Goal: Find specific page/section: Find specific page/section

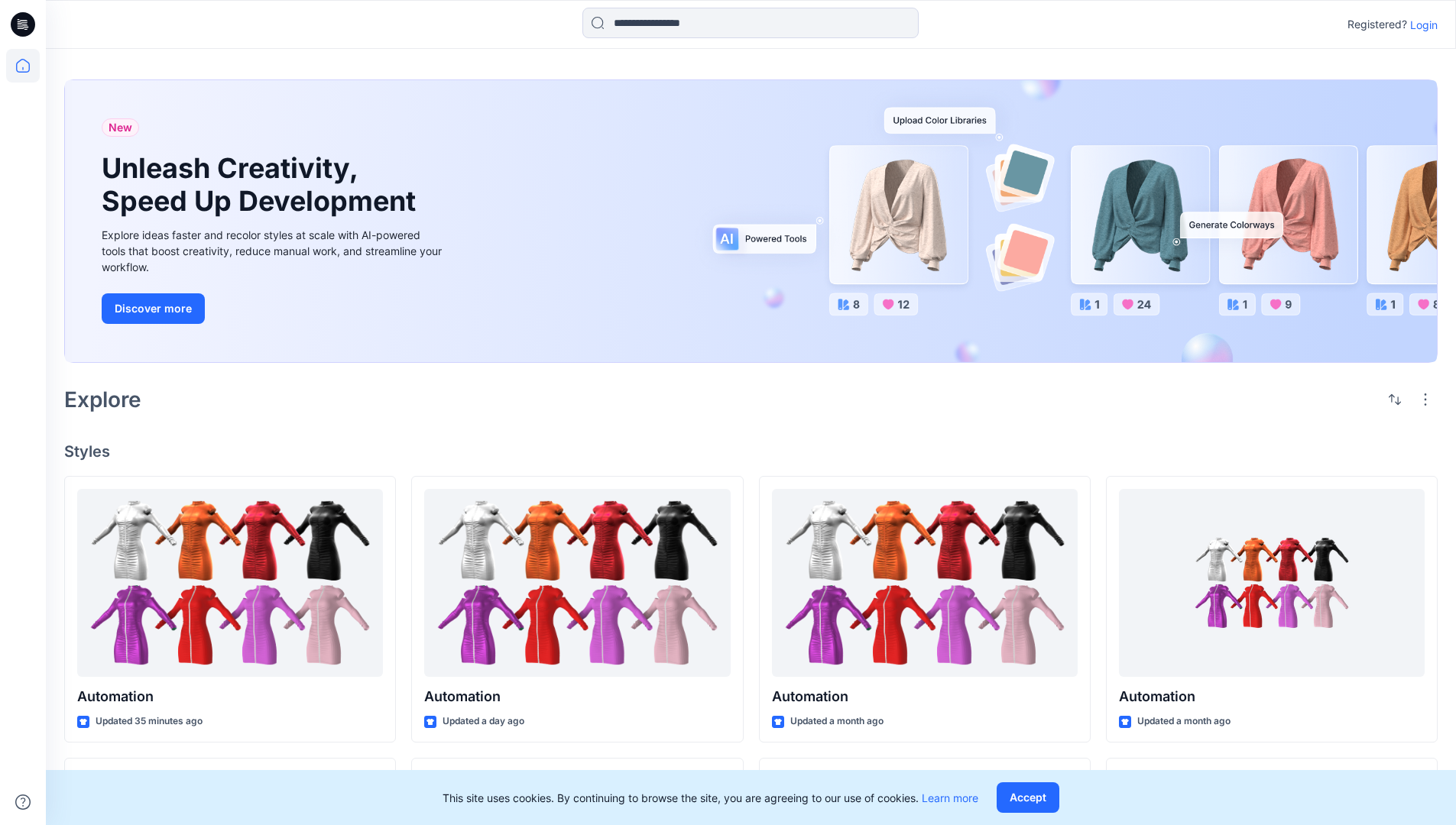
click at [1420, 24] on p "Login" at bounding box center [1424, 24] width 28 height 16
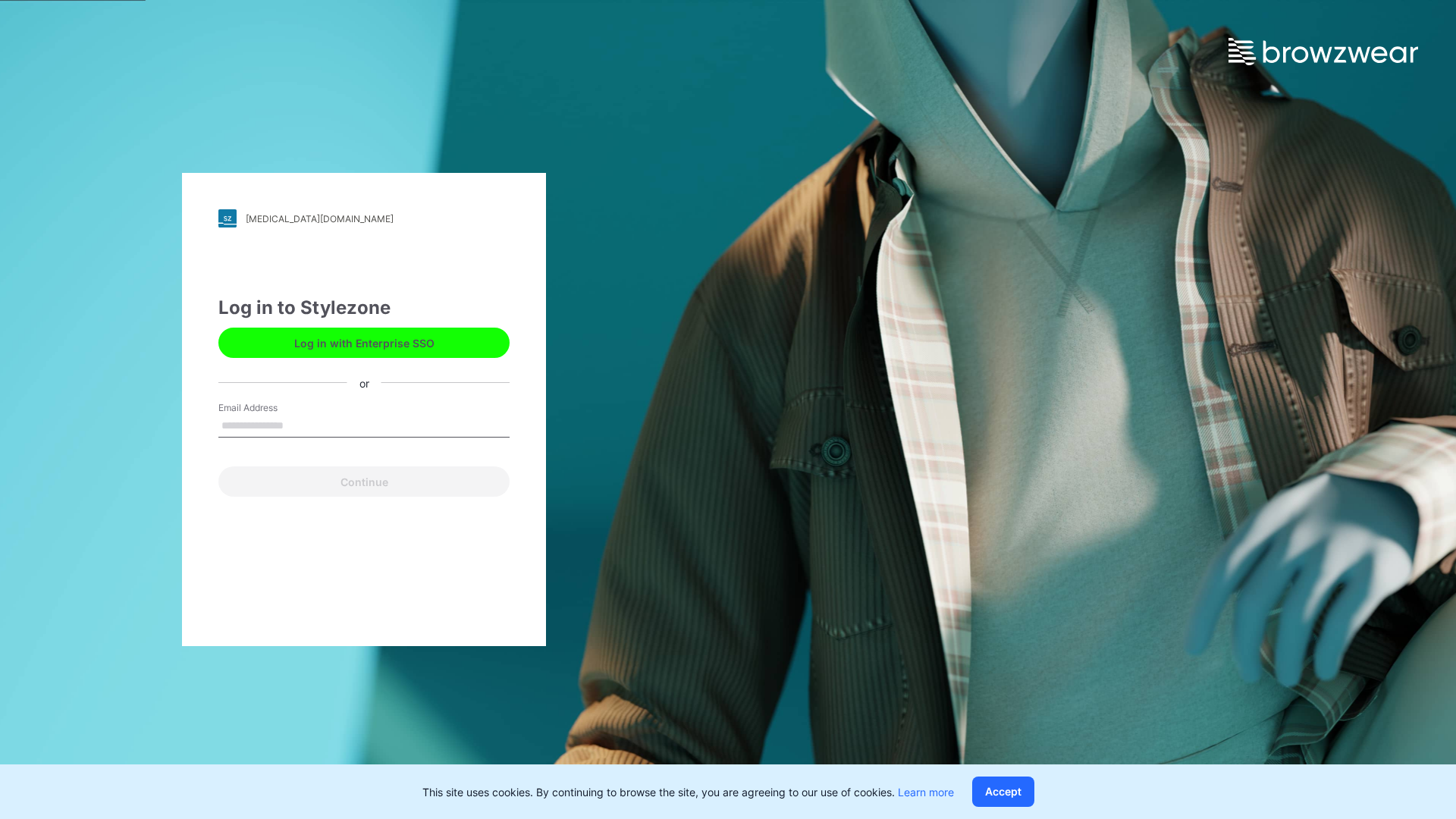
click at [299, 425] on input "Email Address" at bounding box center [364, 426] width 292 height 22
type input "**********"
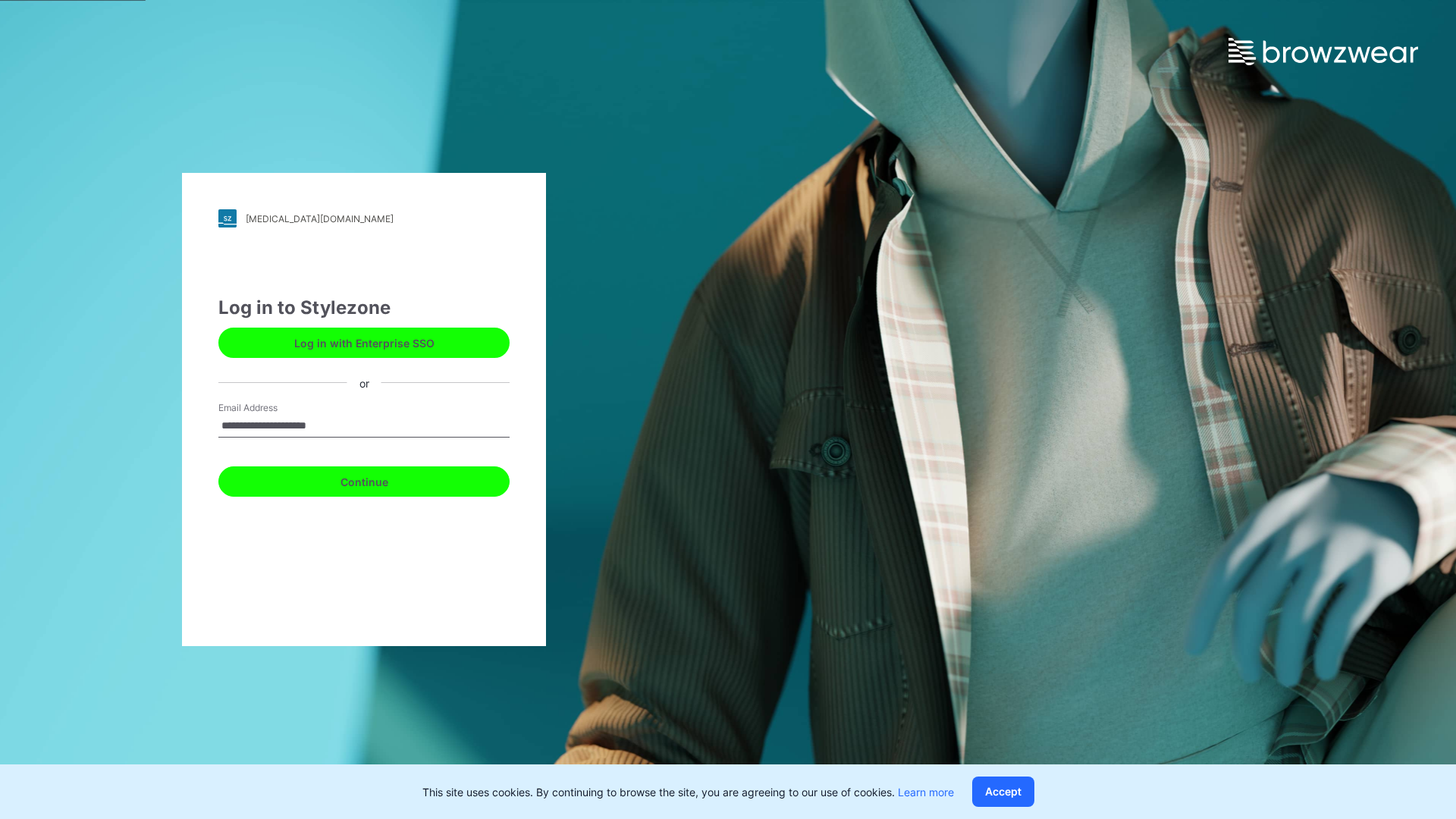
click at [381, 479] on button "Continue" at bounding box center [364, 481] width 292 height 30
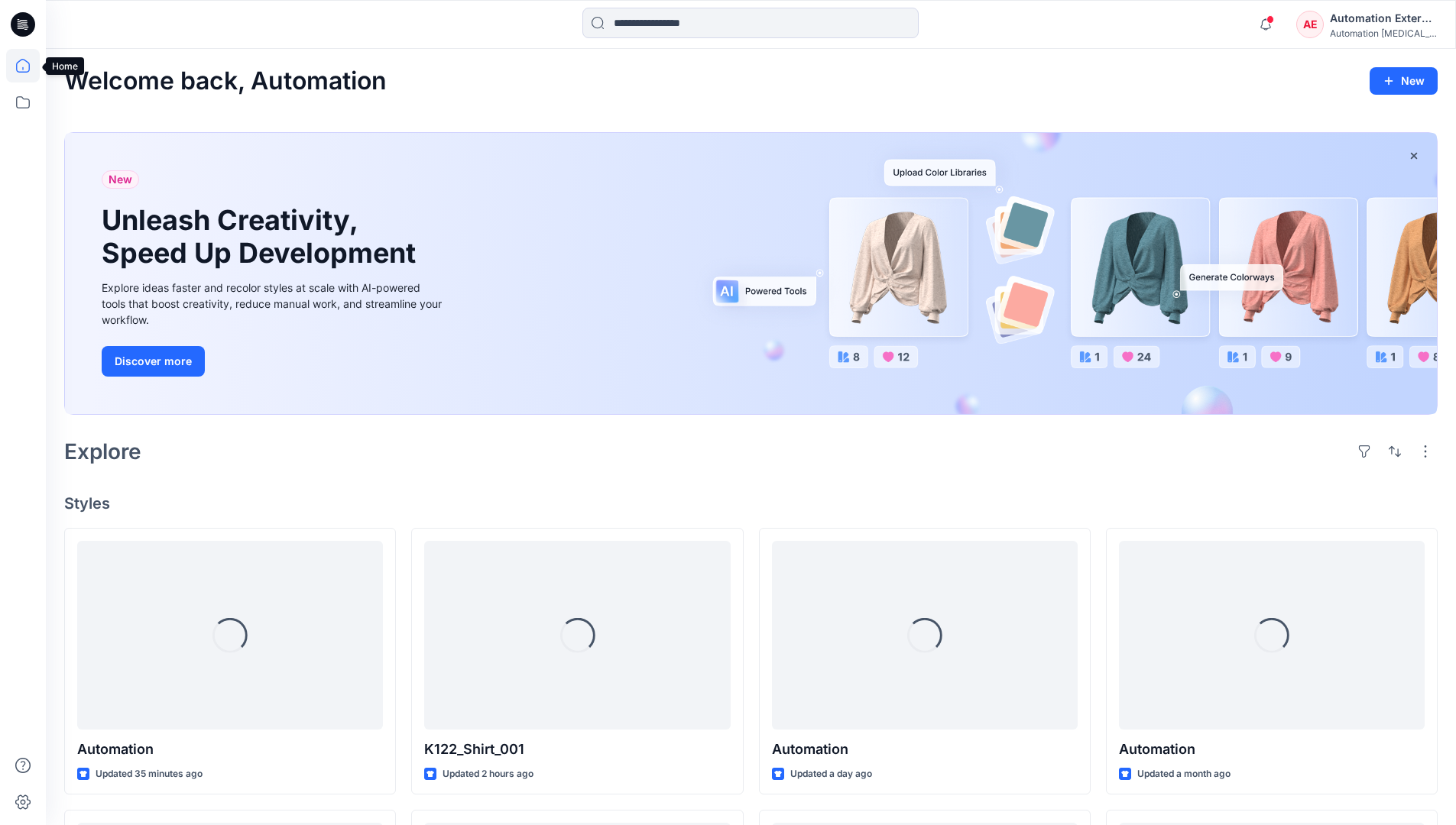
click at [29, 66] on icon at bounding box center [23, 66] width 14 height 14
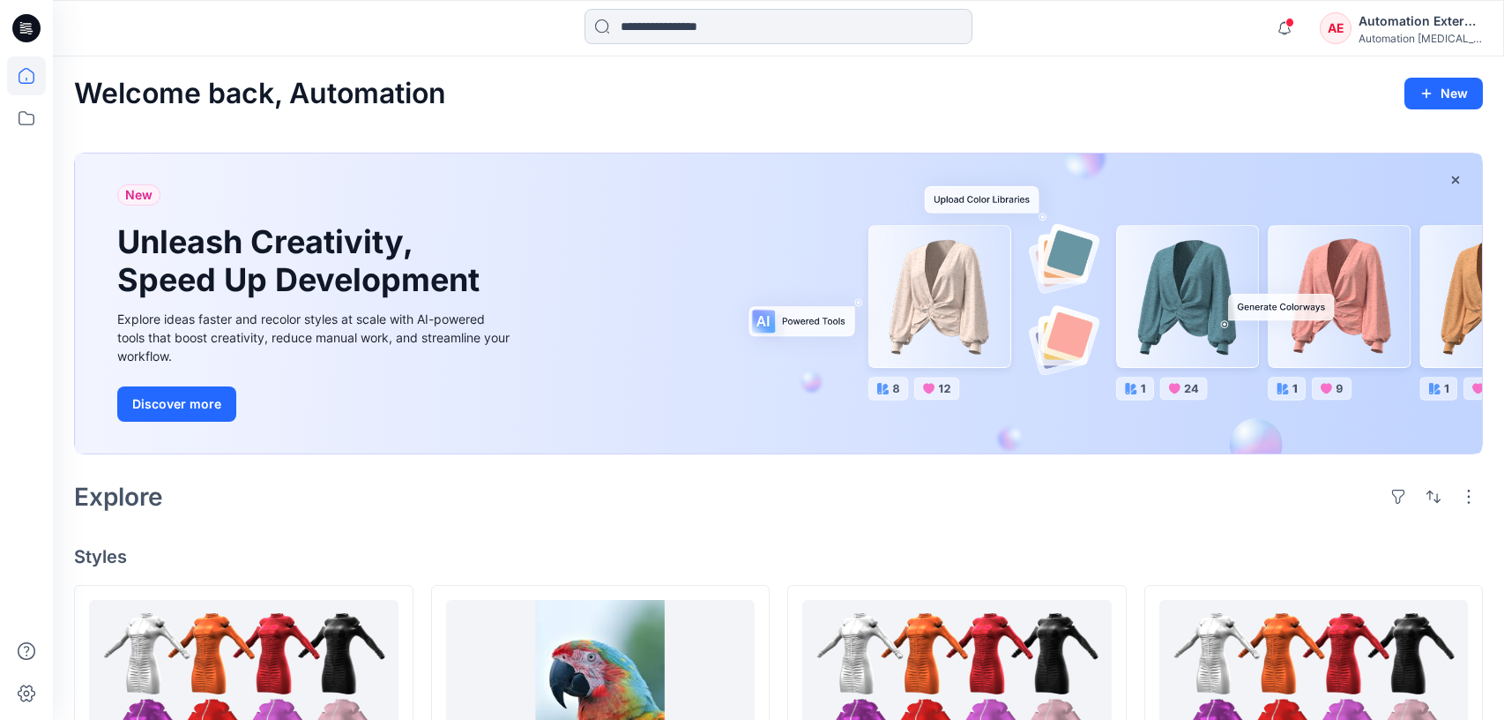
click at [688, 35] on input at bounding box center [779, 26] width 388 height 35
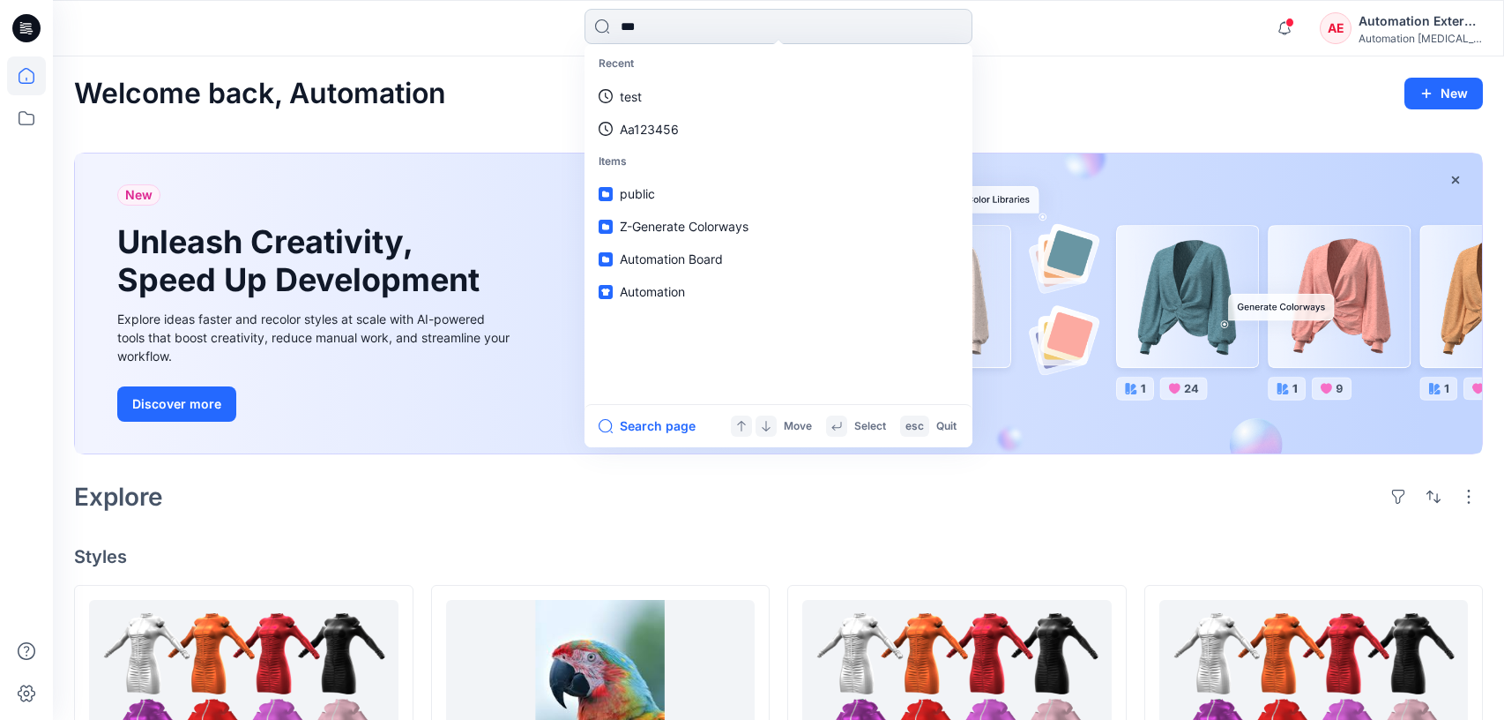
type input "****"
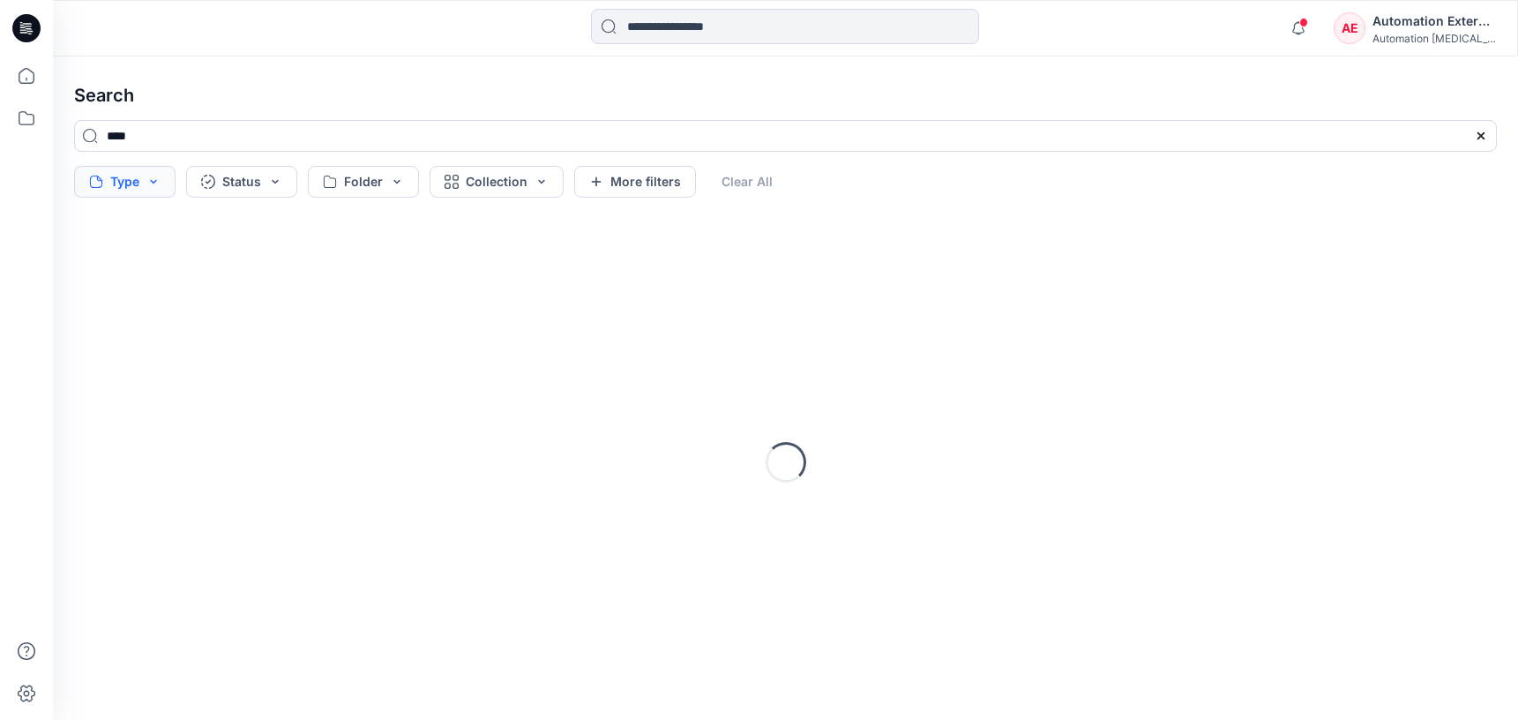
click at [132, 185] on button "Type" at bounding box center [124, 182] width 101 height 32
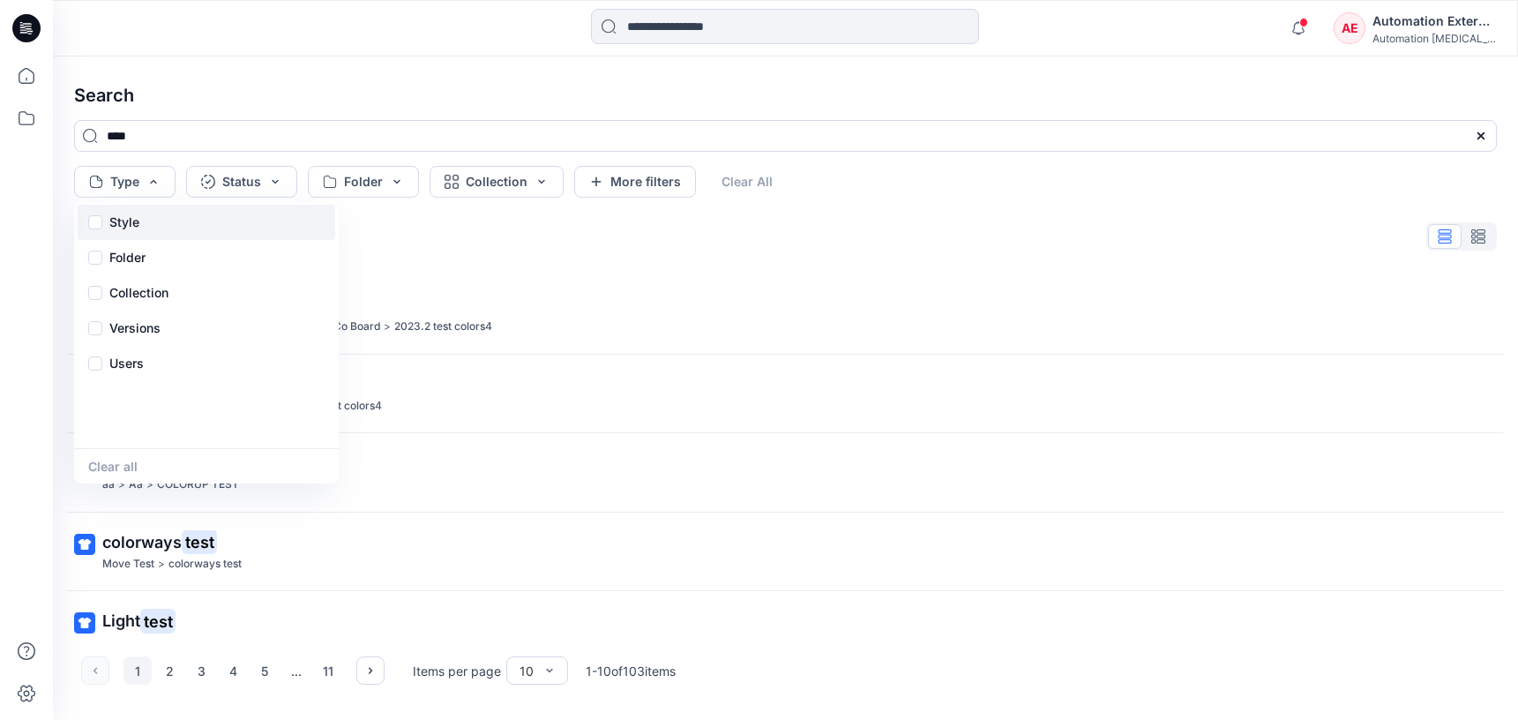
click at [130, 228] on p "Style" at bounding box center [124, 222] width 30 height 21
click at [151, 262] on div "Folder" at bounding box center [207, 257] width 258 height 35
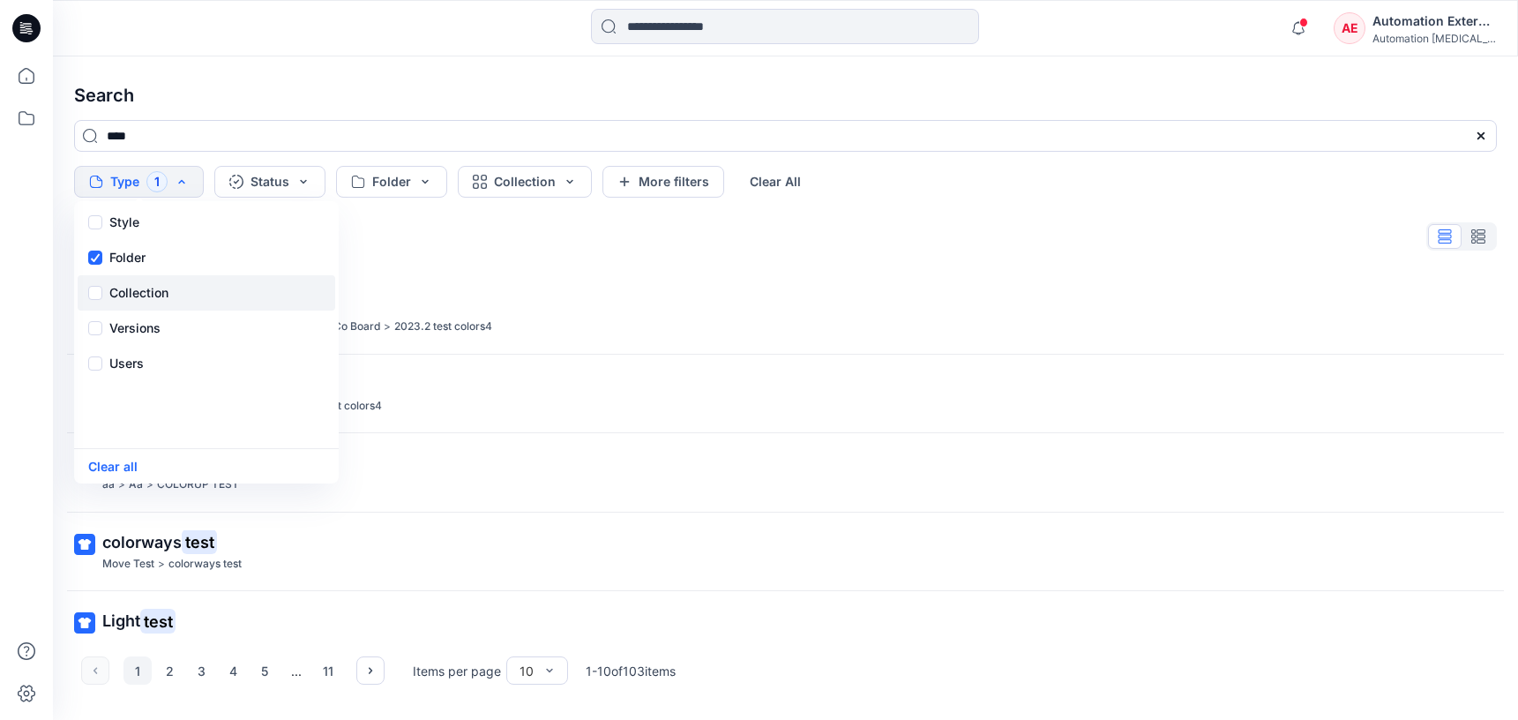
click at [153, 285] on p "Collection" at bounding box center [138, 292] width 59 height 21
click at [158, 323] on p "Versions" at bounding box center [134, 327] width 51 height 21
click at [145, 371] on div "Users" at bounding box center [207, 363] width 258 height 35
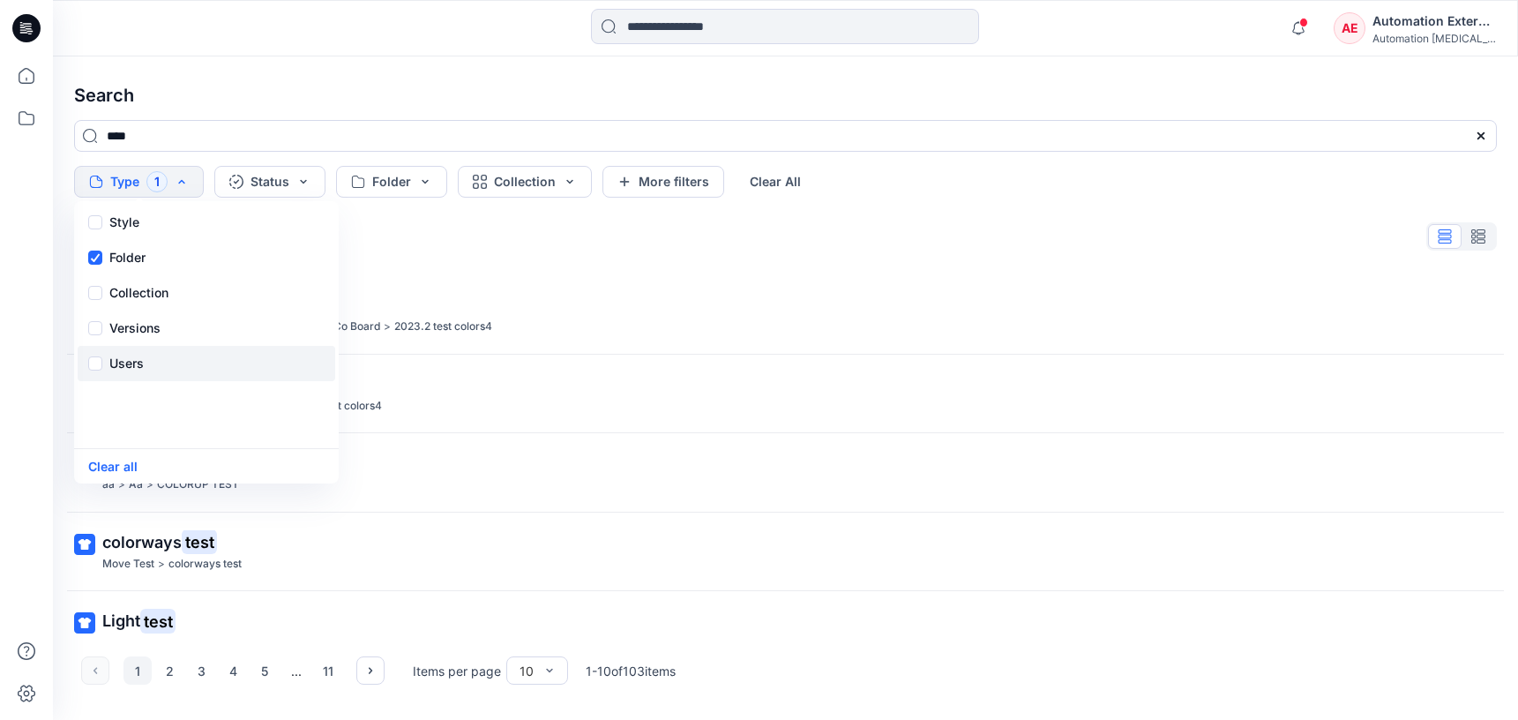
click at [145, 371] on div "Users" at bounding box center [207, 363] width 258 height 35
click at [283, 190] on button "Status" at bounding box center [269, 182] width 111 height 32
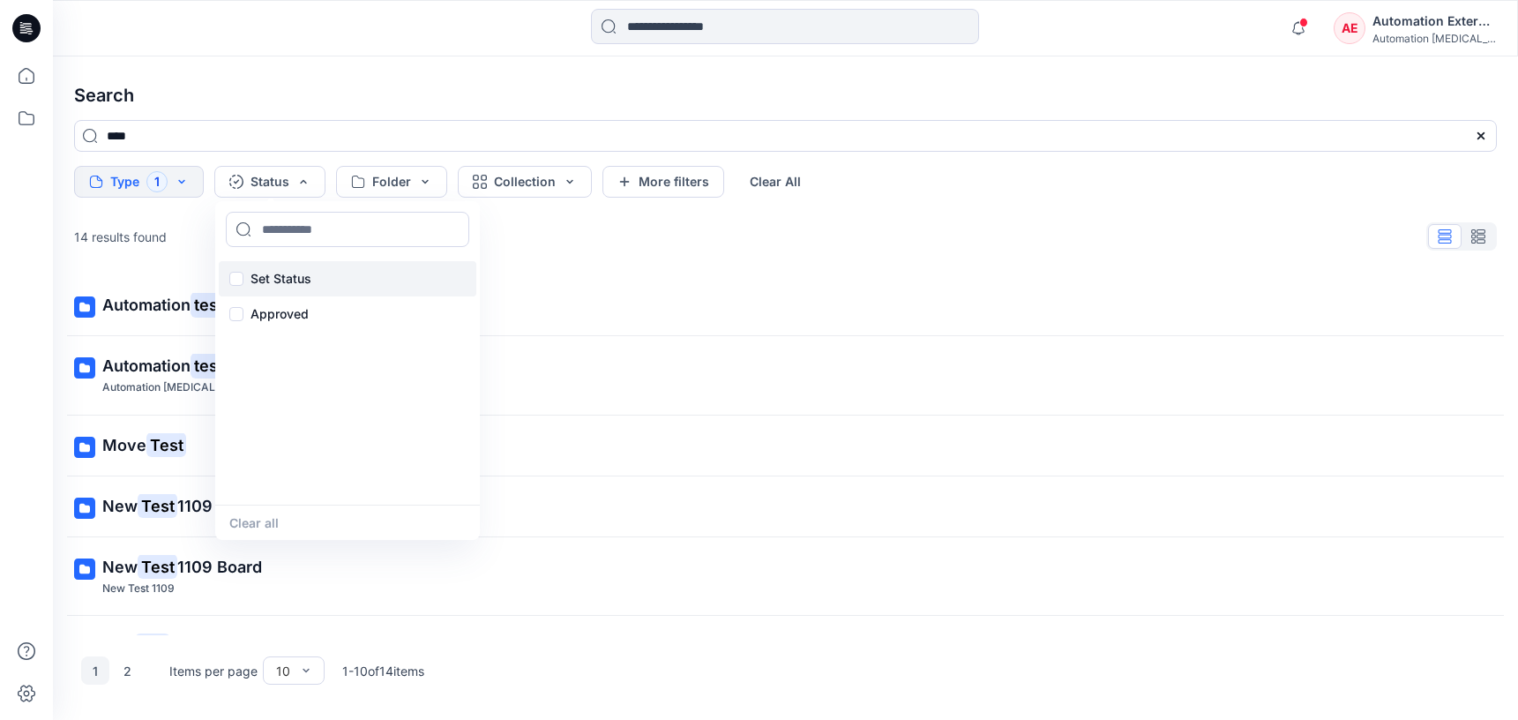
click at [284, 273] on p "Set Status" at bounding box center [280, 278] width 61 height 21
click at [297, 230] on input at bounding box center [347, 229] width 243 height 35
type input "**********"
click at [280, 276] on p "Set Status" at bounding box center [280, 278] width 61 height 21
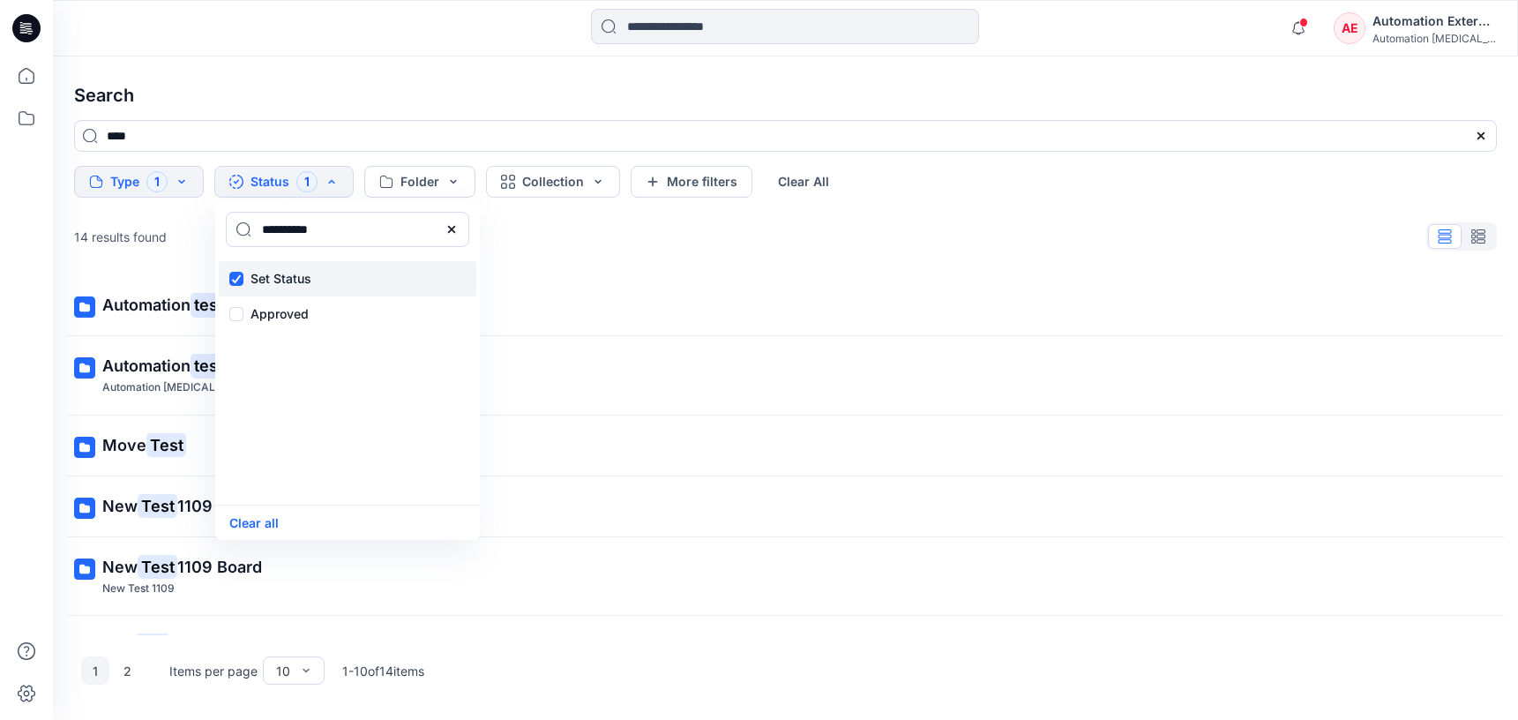
click at [280, 276] on p "Set Status" at bounding box center [280, 278] width 61 height 21
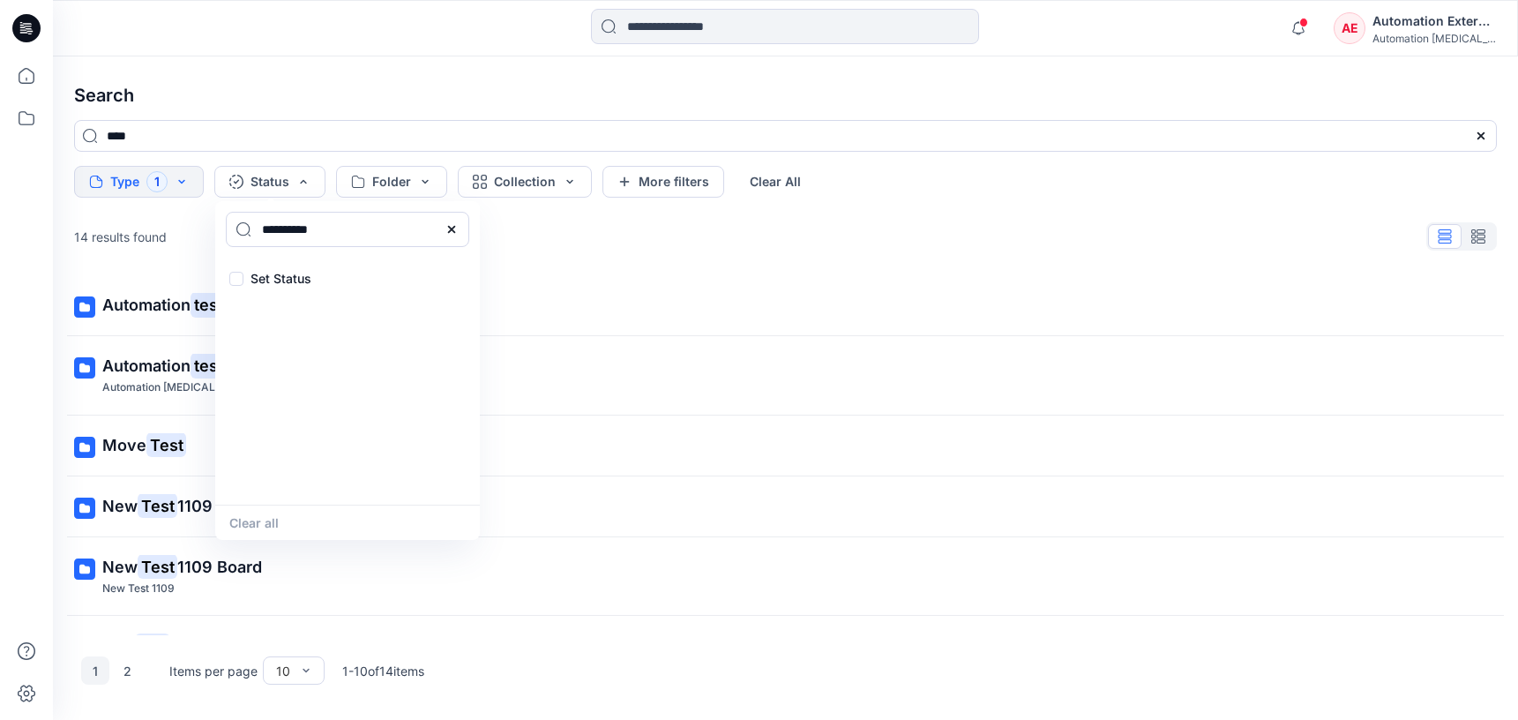
click at [456, 233] on icon at bounding box center [451, 229] width 14 height 14
click at [383, 235] on input at bounding box center [347, 229] width 243 height 35
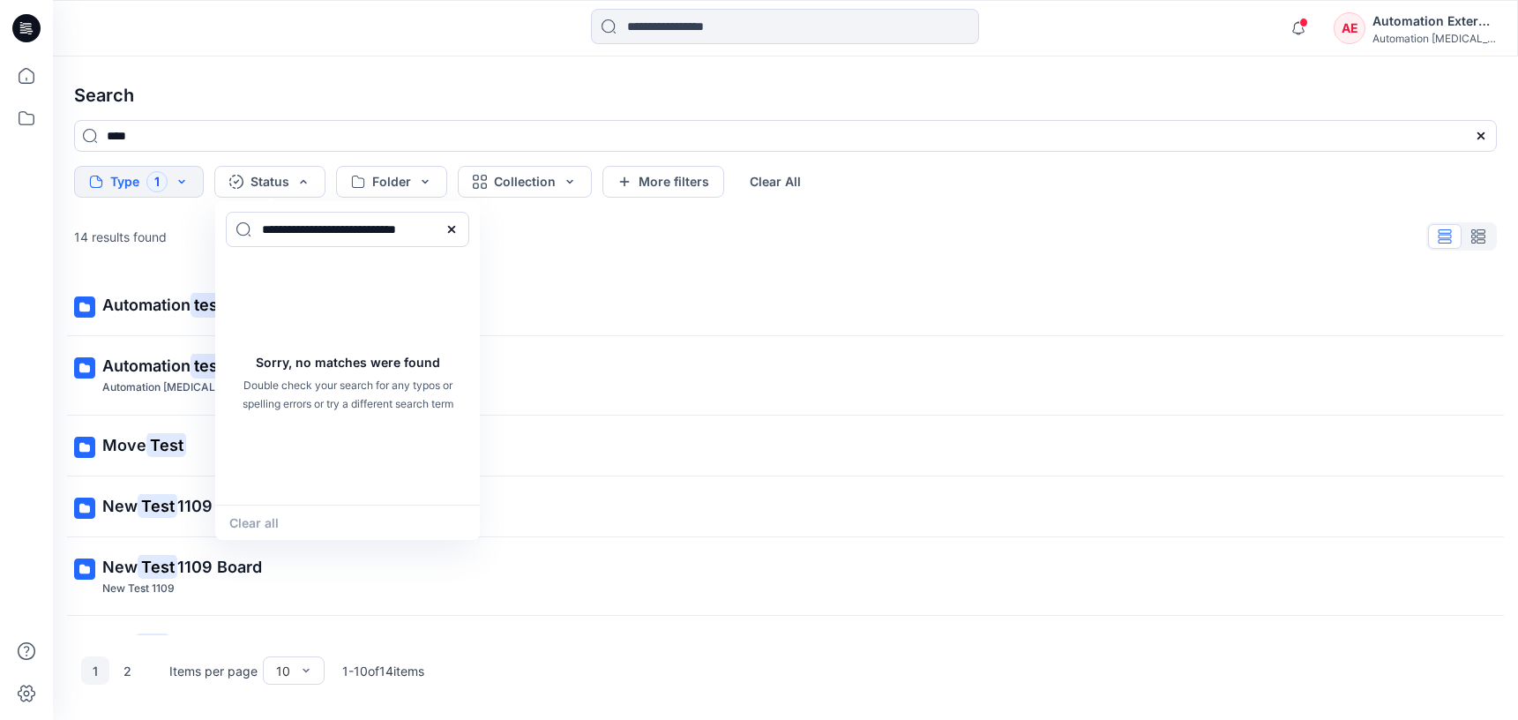
type input "**********"
click at [272, 517] on div "Clear all" at bounding box center [347, 521] width 265 height 35
click at [457, 229] on icon at bounding box center [451, 229] width 14 height 14
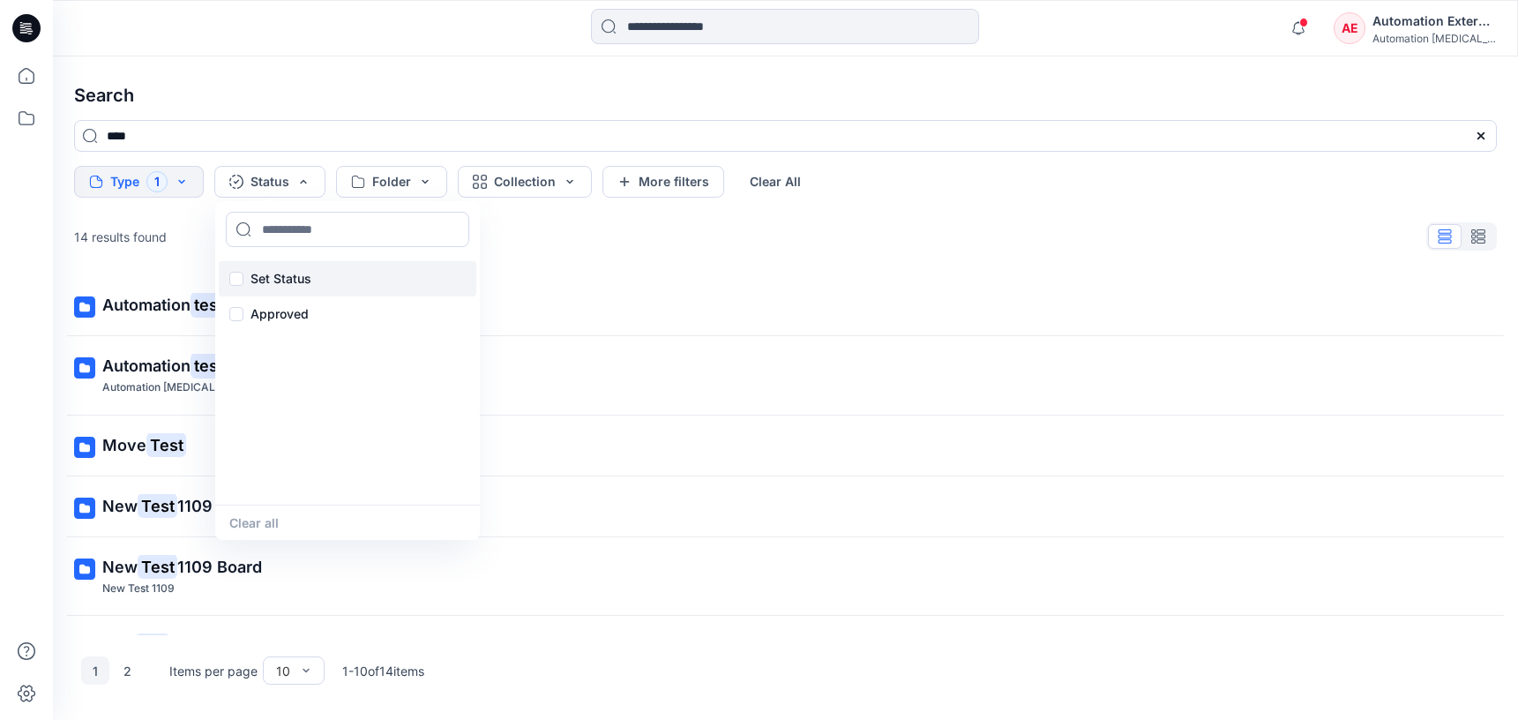
click at [287, 275] on p "Set Status" at bounding box center [280, 278] width 61 height 21
click at [272, 524] on button "Clear all" at bounding box center [253, 522] width 49 height 20
click at [405, 182] on button "Folder" at bounding box center [391, 182] width 111 height 32
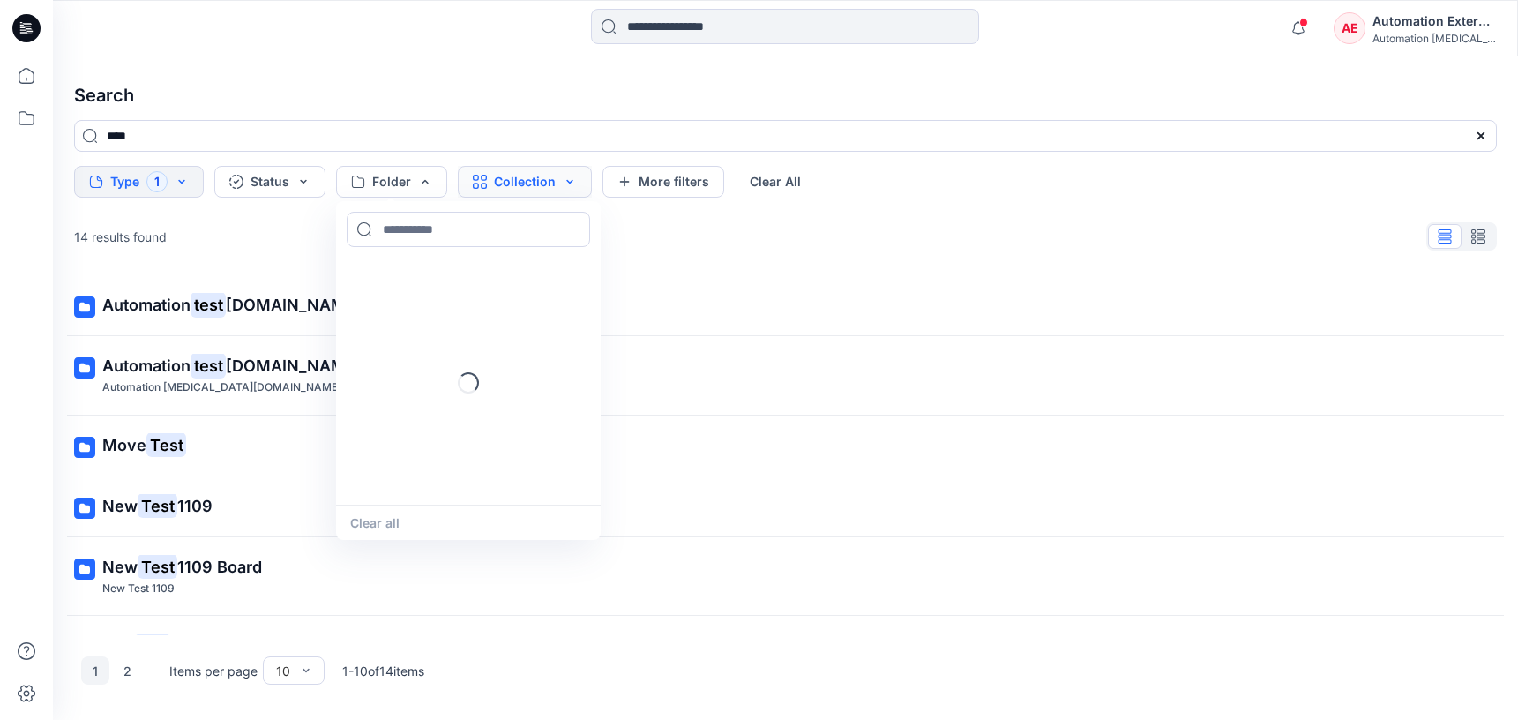
click at [504, 187] on button "Collection" at bounding box center [525, 182] width 134 height 32
click at [701, 177] on button "More filters" at bounding box center [663, 182] width 122 height 32
click at [771, 177] on button "Metadata" at bounding box center [815, 182] width 129 height 32
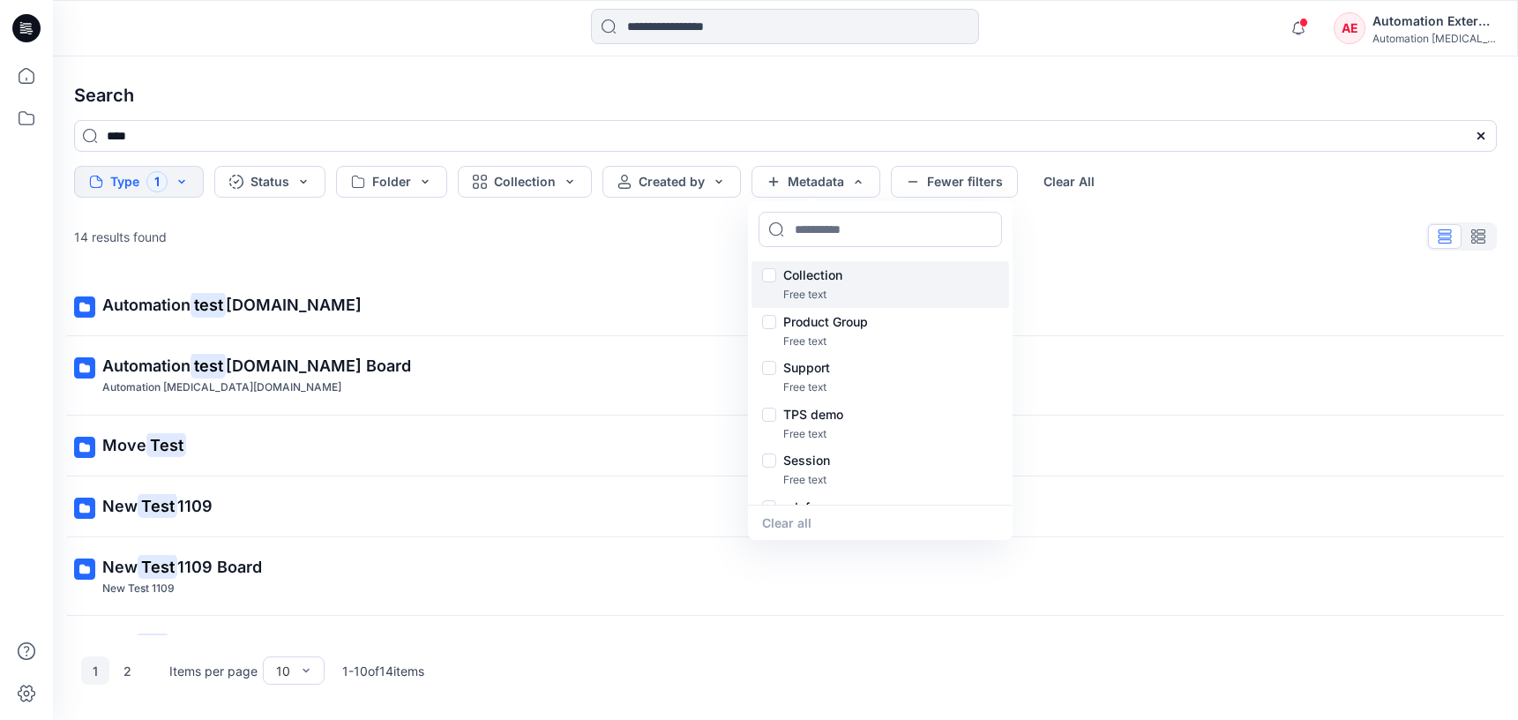
click at [819, 277] on p "Collection" at bounding box center [812, 275] width 59 height 21
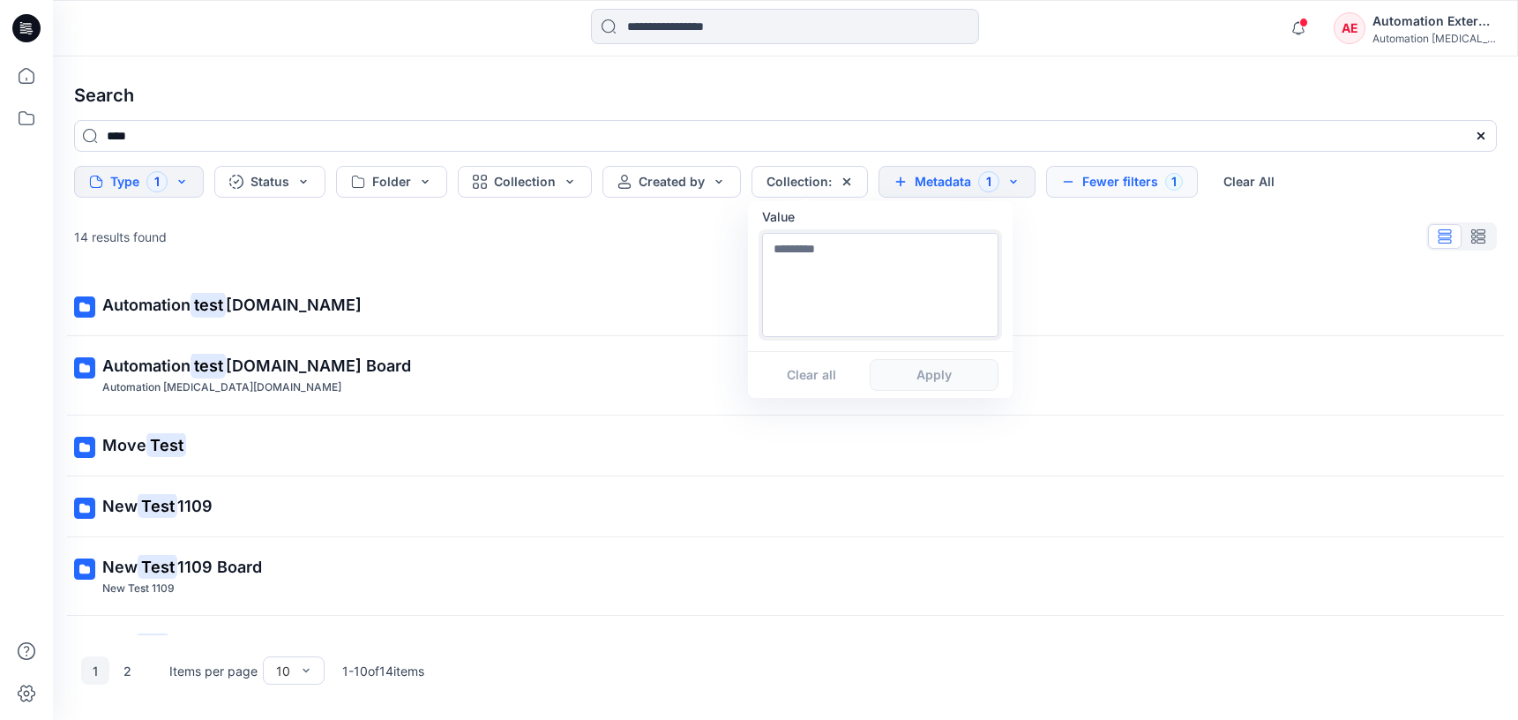
click at [819, 306] on textarea at bounding box center [880, 285] width 236 height 104
type textarea "**********"
click at [932, 384] on button "Apply" at bounding box center [934, 375] width 129 height 32
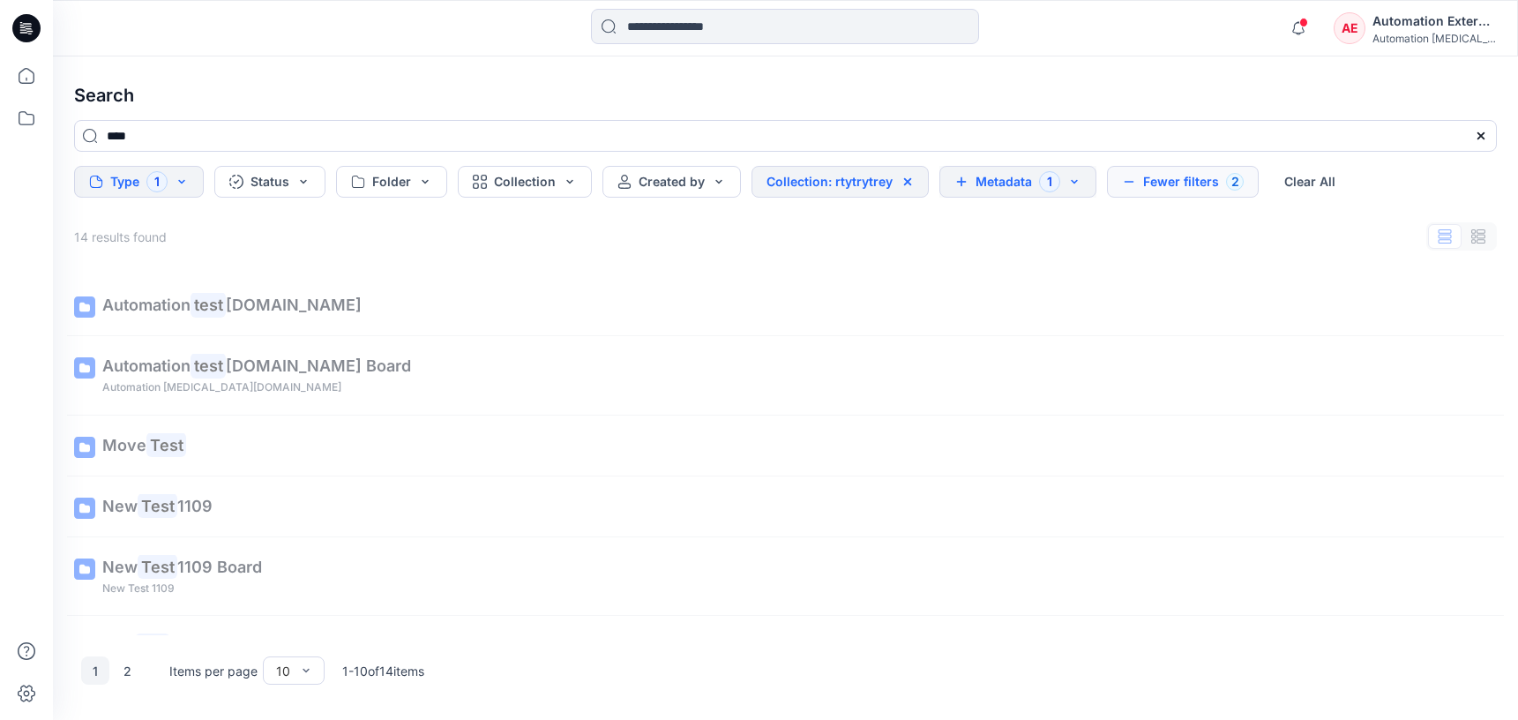
click at [1012, 185] on button "Metadata 1" at bounding box center [1017, 182] width 157 height 32
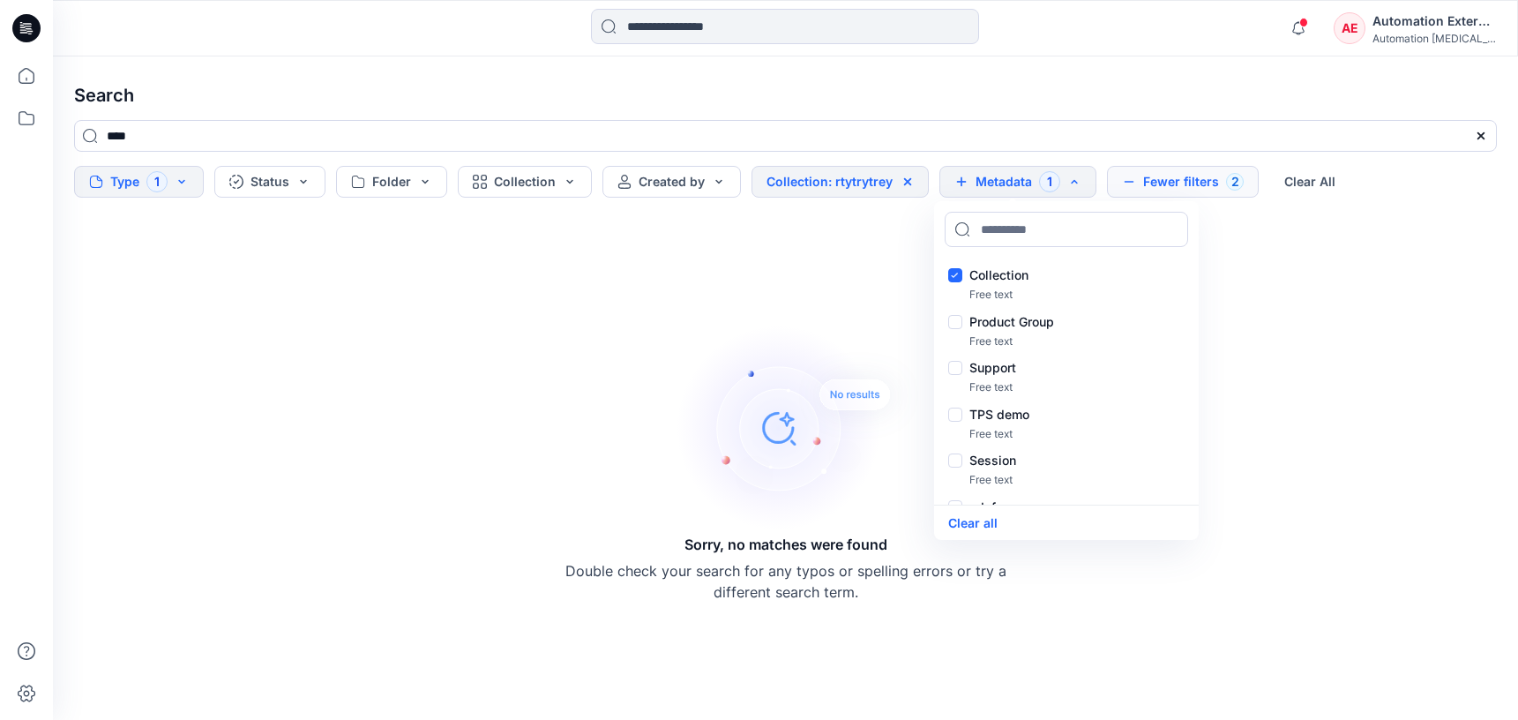
click at [1176, 176] on button "Fewer filters 2" at bounding box center [1183, 182] width 152 height 32
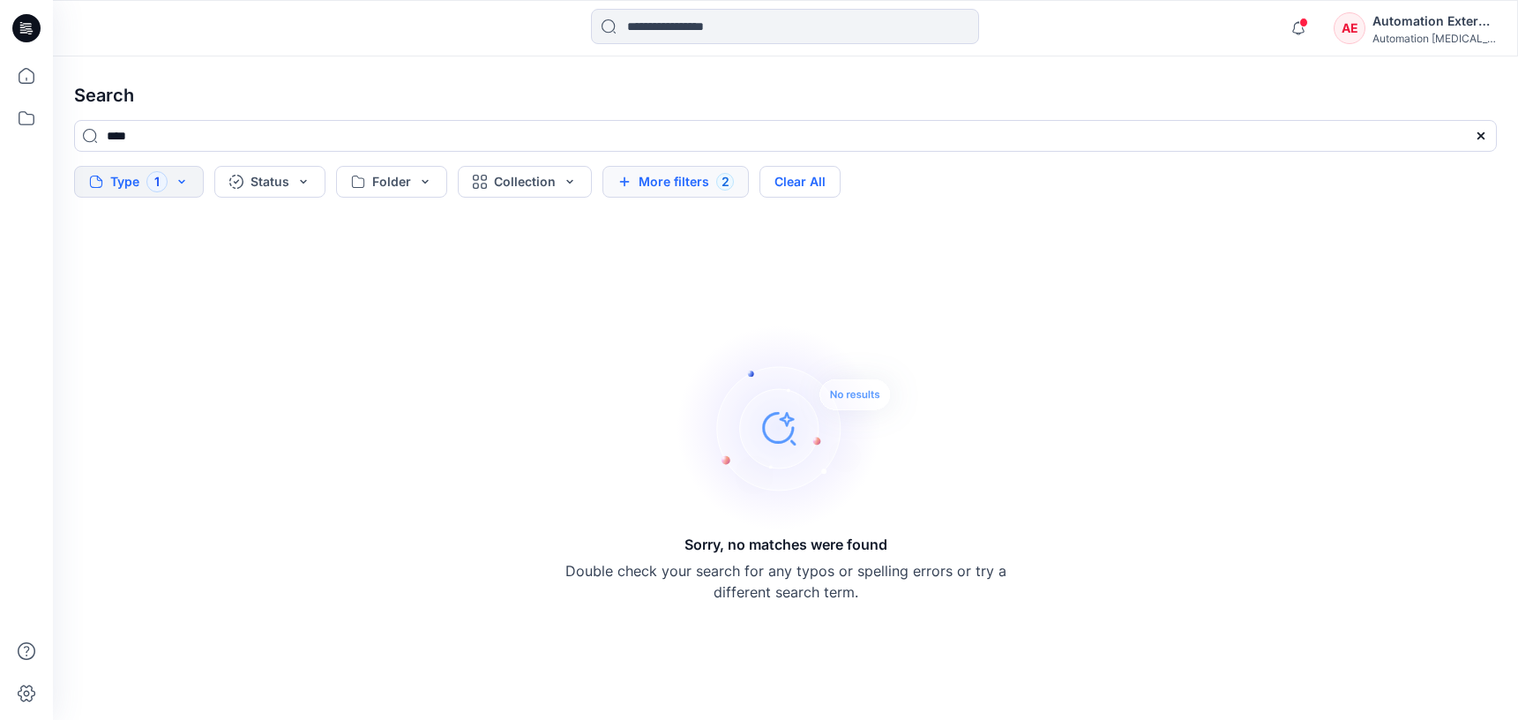
click at [826, 185] on button "Clear All" at bounding box center [799, 182] width 81 height 32
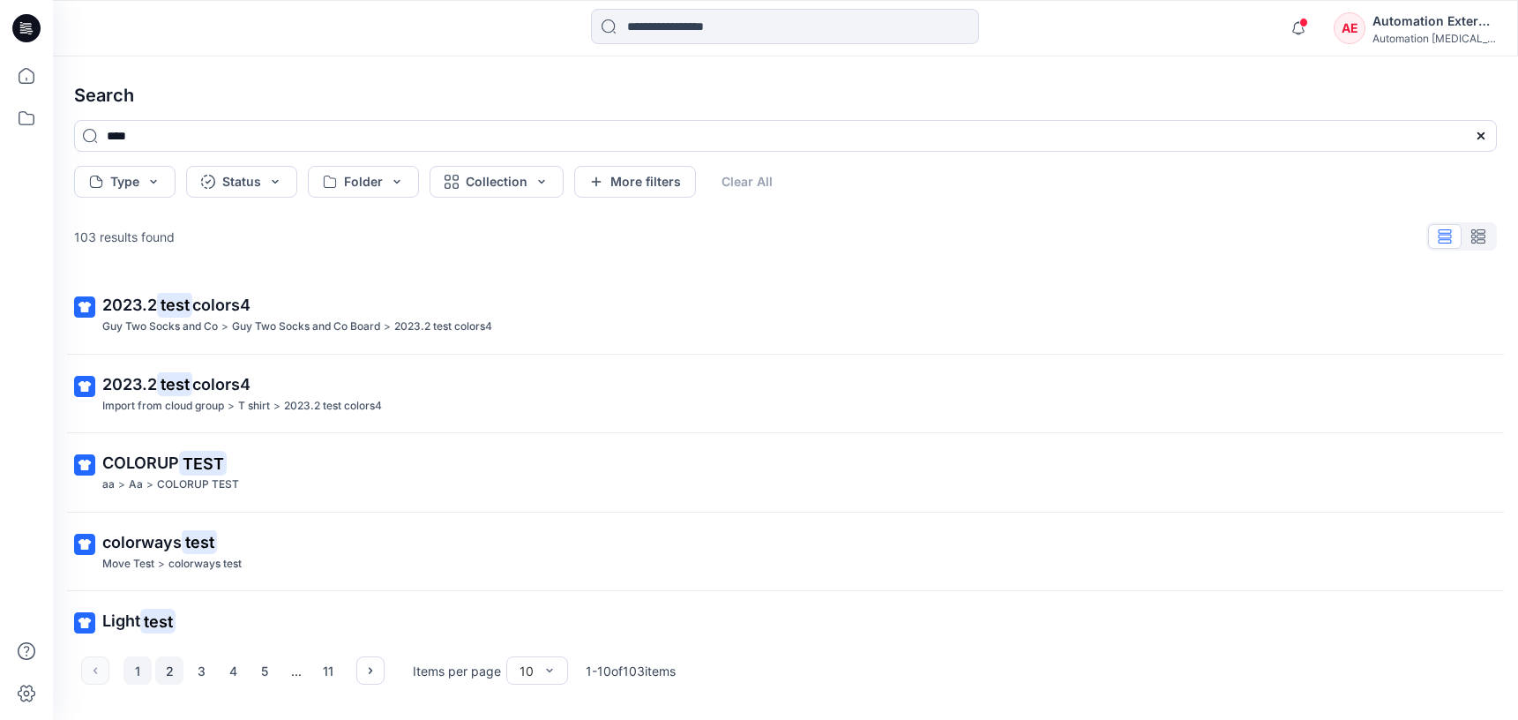
click at [164, 672] on button "2" at bounding box center [169, 670] width 28 height 28
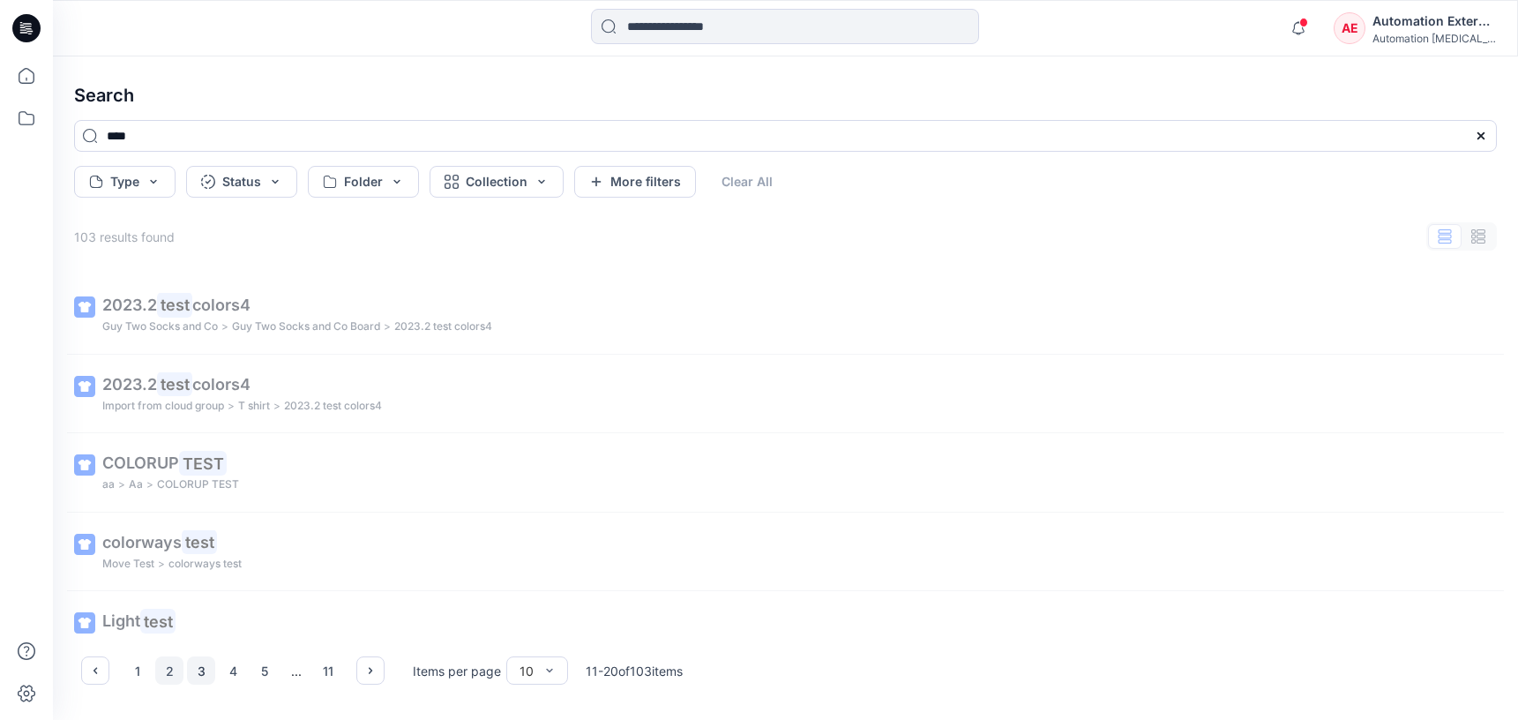
click at [205, 672] on button "3" at bounding box center [201, 670] width 28 height 28
click at [369, 669] on icon "button" at bounding box center [370, 670] width 14 height 14
click at [107, 670] on button "button" at bounding box center [95, 670] width 28 height 28
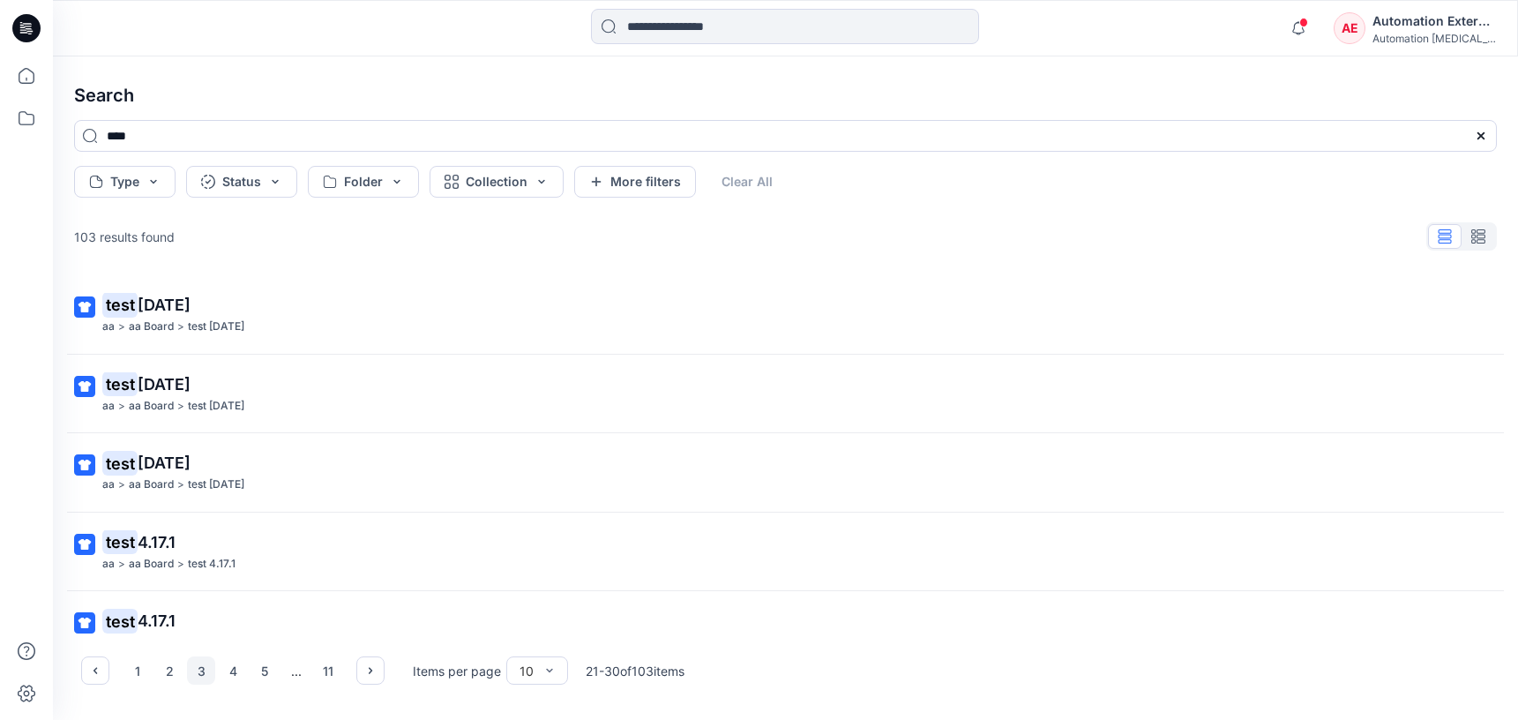
click at [1435, 27] on div "Automation External" at bounding box center [1433, 21] width 123 height 21
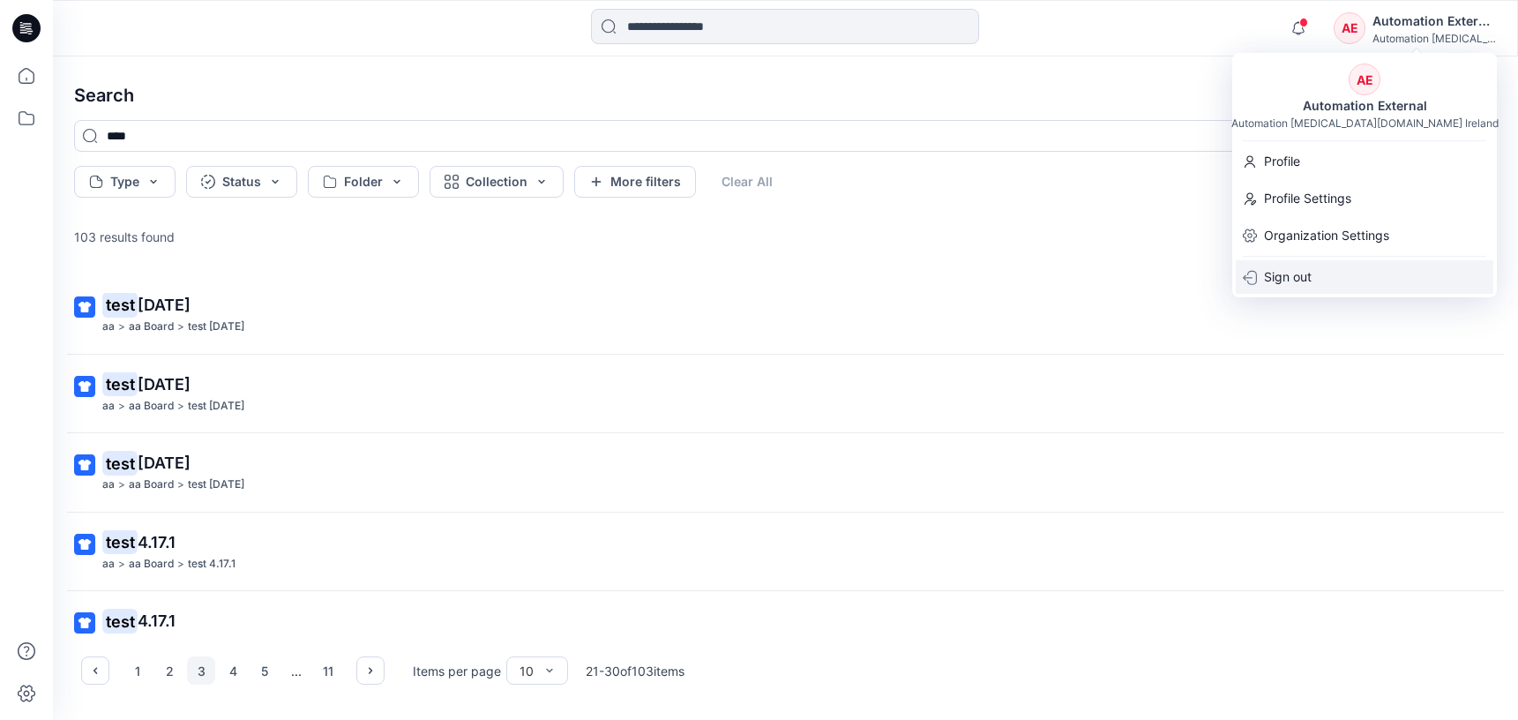
click at [1321, 274] on div "Sign out" at bounding box center [1365, 277] width 258 height 34
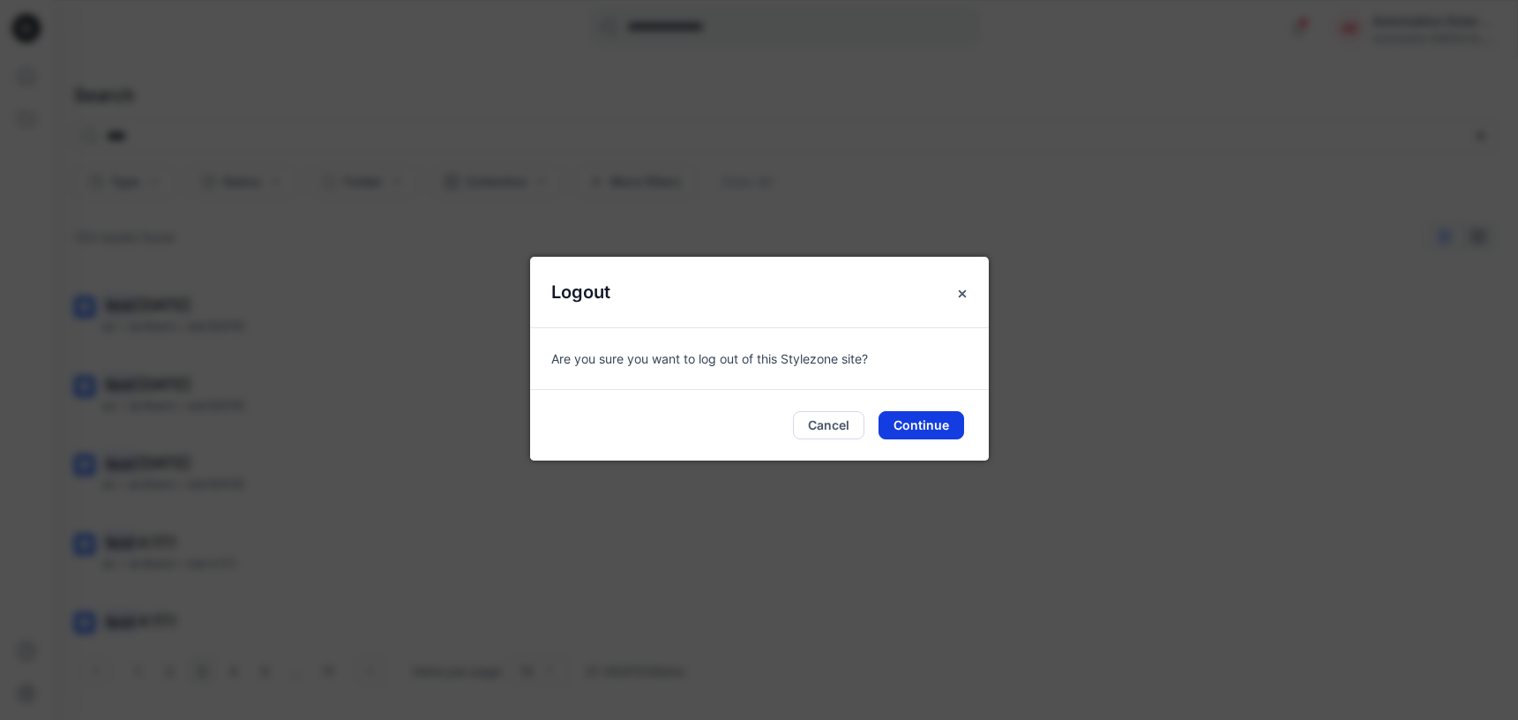
click at [931, 418] on button "Continue" at bounding box center [921, 425] width 86 height 28
